Goal: Information Seeking & Learning: Learn about a topic

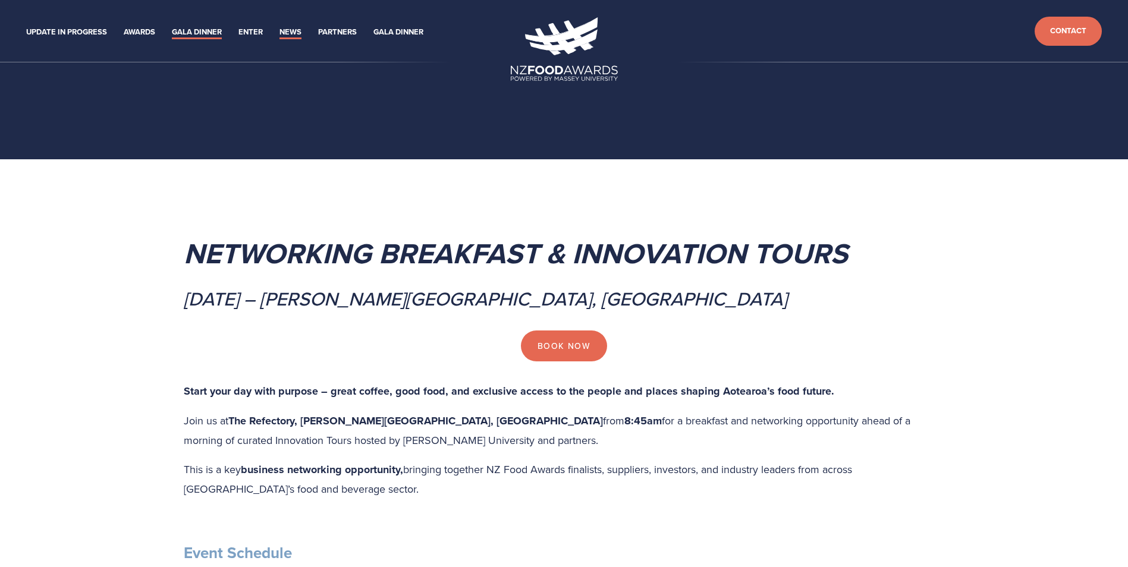
click at [295, 38] on link "News" at bounding box center [290, 33] width 22 height 14
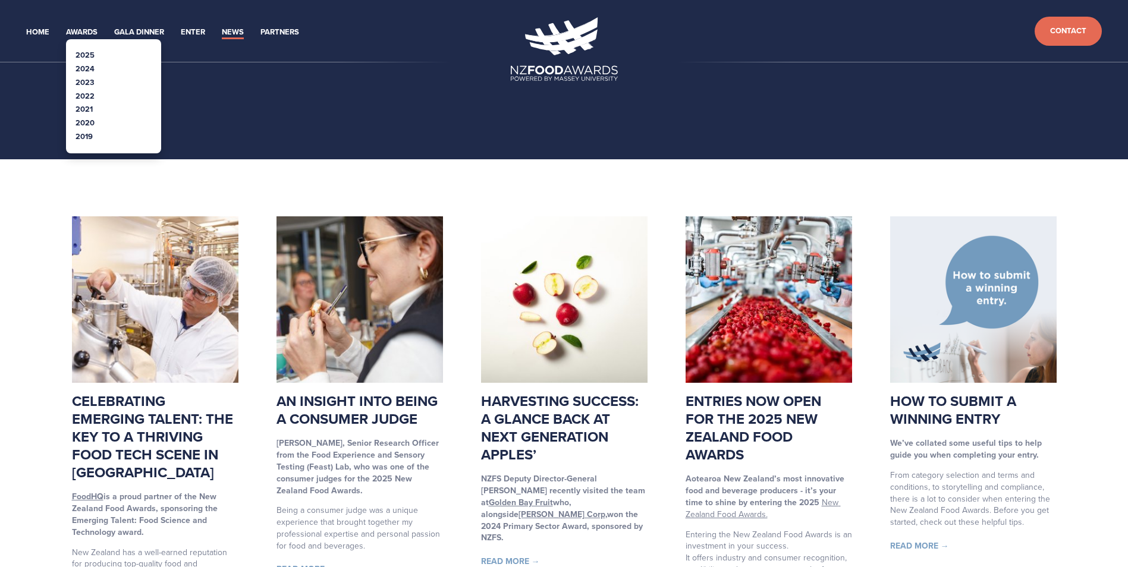
click at [87, 51] on link "2025" at bounding box center [85, 54] width 19 height 11
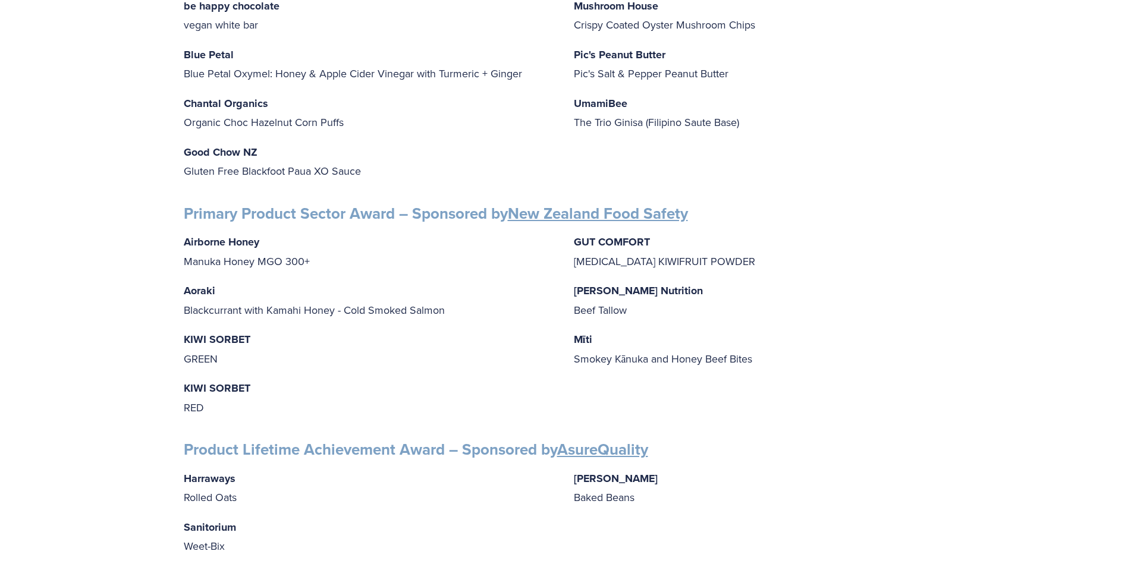
scroll to position [1367, 0]
drag, startPoint x: 181, startPoint y: 225, endPoint x: 227, endPoint y: 261, distance: 58.0
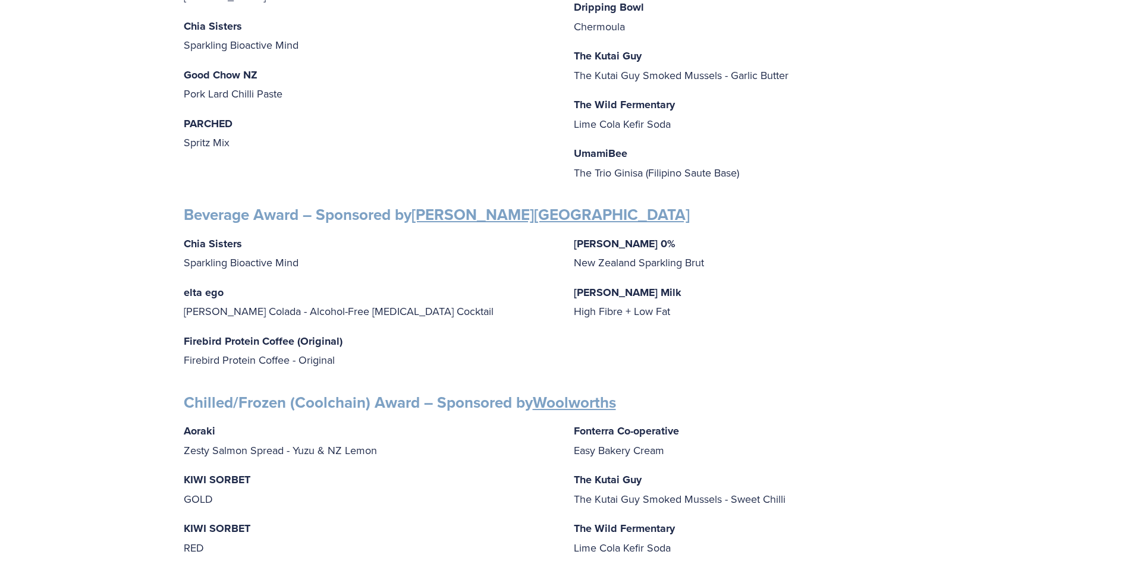
scroll to position [0, 0]
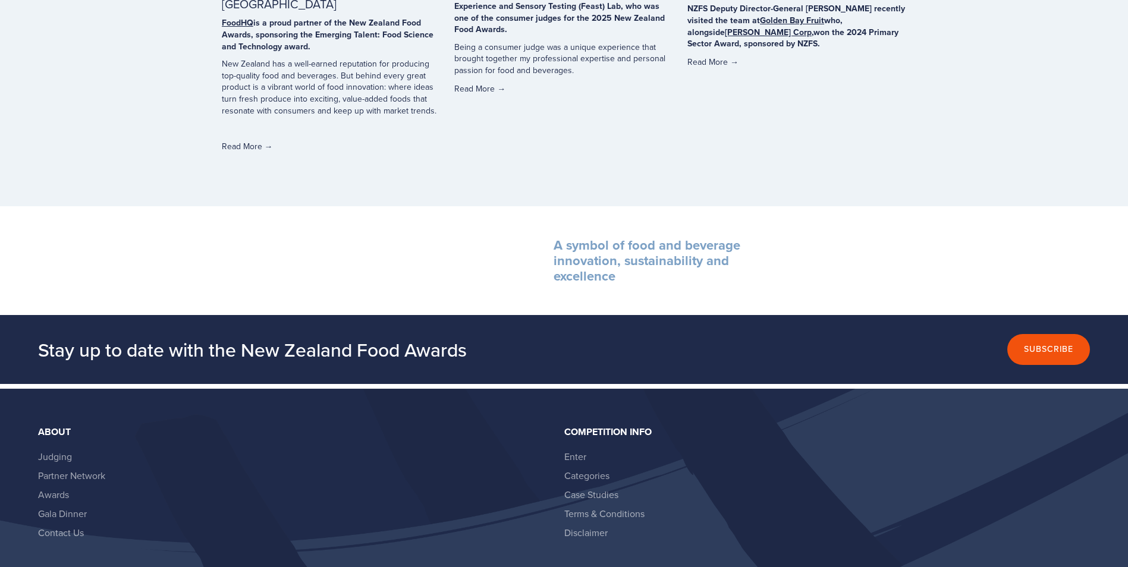
scroll to position [3862, 0]
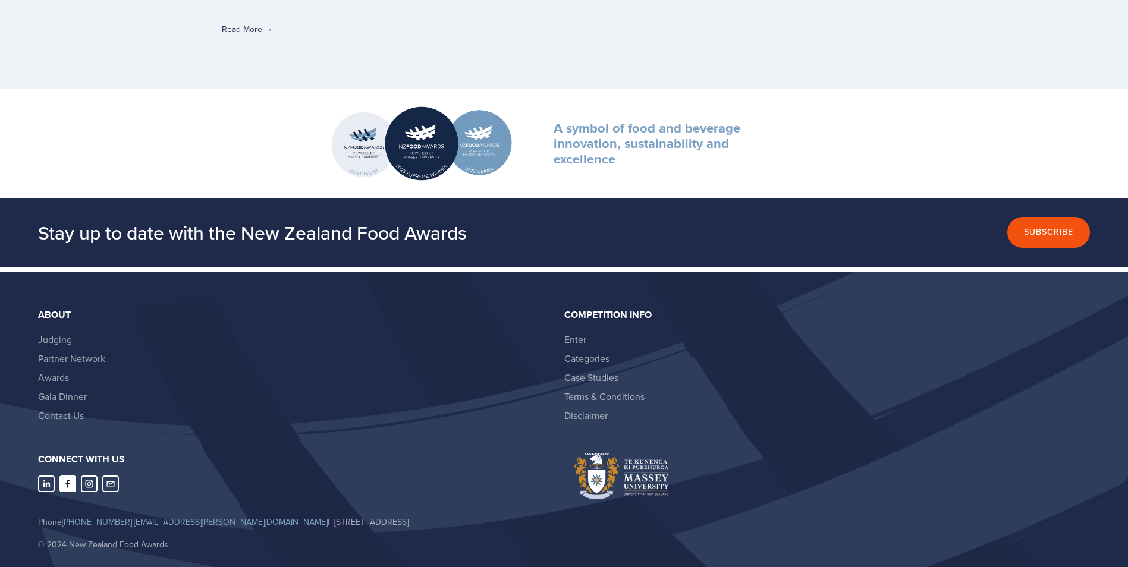
click at [71, 476] on use "Abbie Harris" at bounding box center [67, 484] width 17 height 17
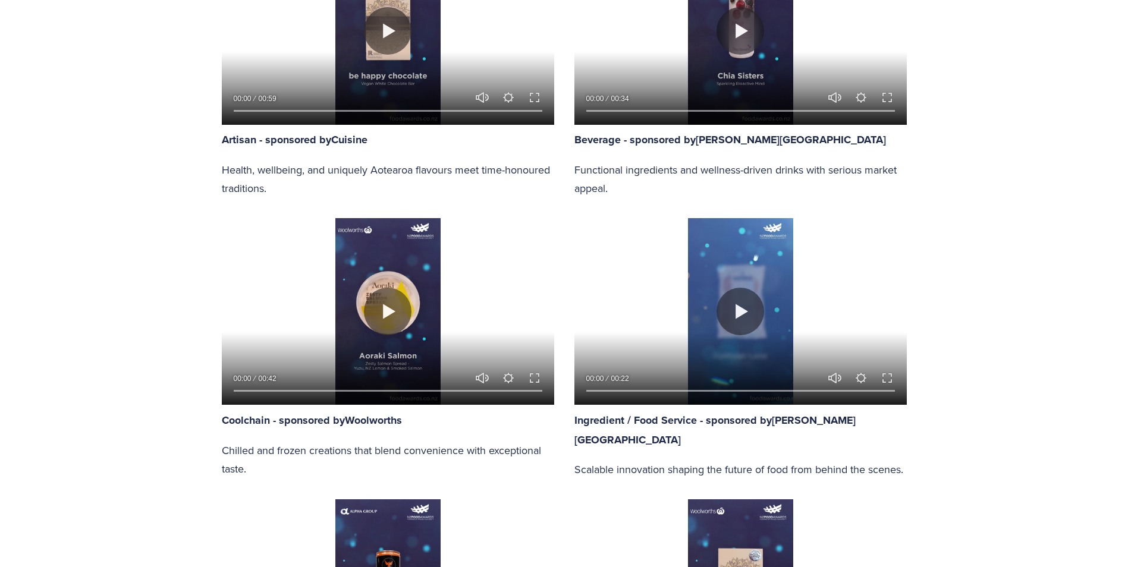
scroll to position [652, 0]
